Goal: Find specific page/section: Find specific page/section

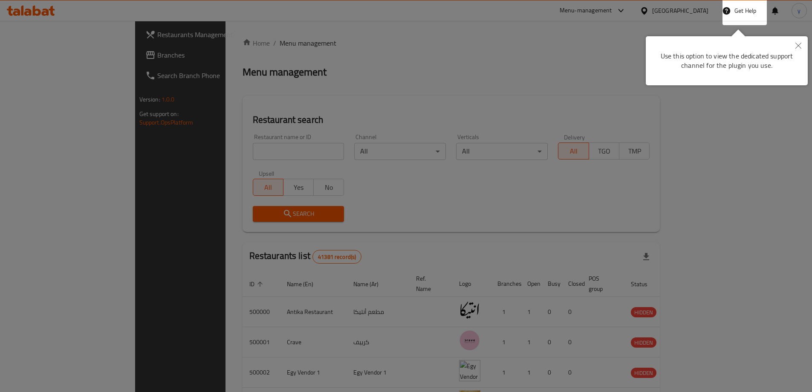
click at [802, 41] on button "Close" at bounding box center [798, 46] width 19 height 20
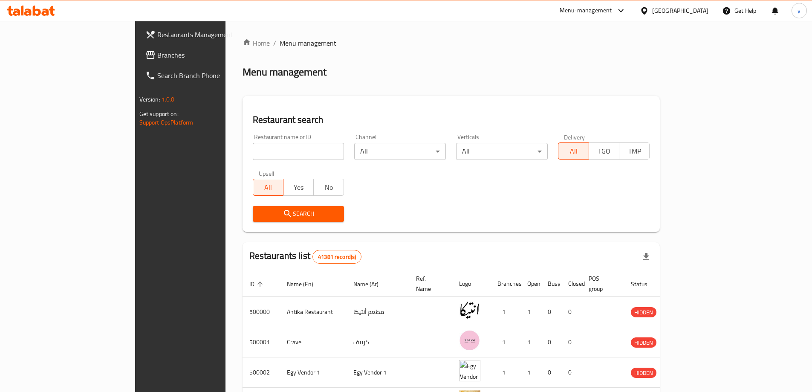
click at [649, 10] on icon at bounding box center [644, 10] width 9 height 9
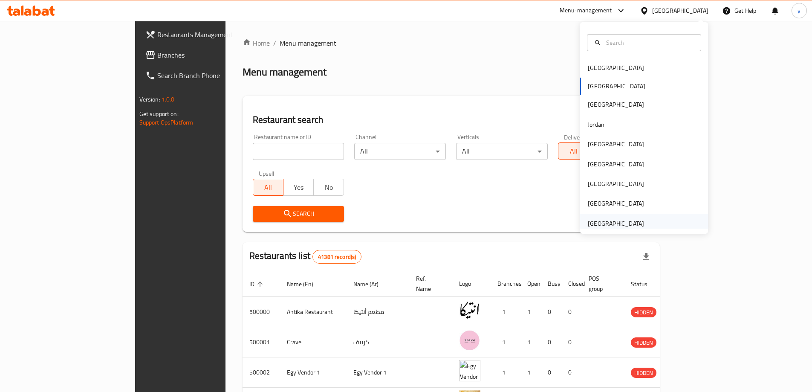
click at [597, 217] on div "[GEOGRAPHIC_DATA]" at bounding box center [616, 224] width 70 height 20
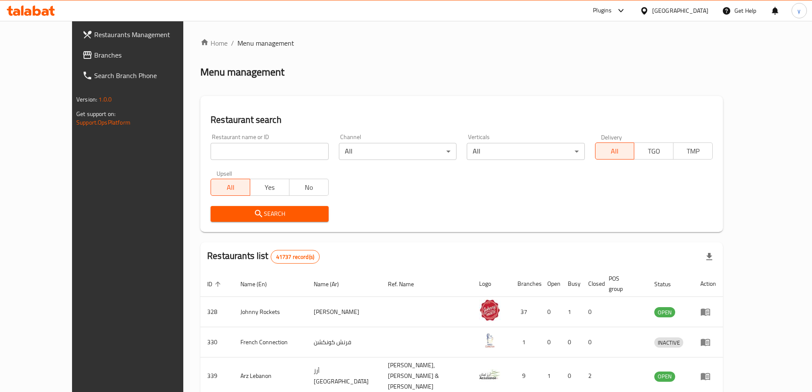
click at [94, 55] on span "Branches" at bounding box center [147, 55] width 107 height 10
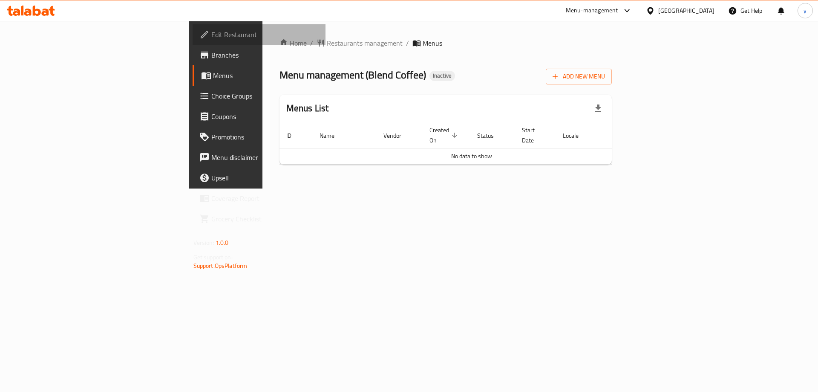
click at [211, 36] on span "Edit Restaurant" at bounding box center [265, 34] width 108 height 10
